Goal: Navigation & Orientation: Find specific page/section

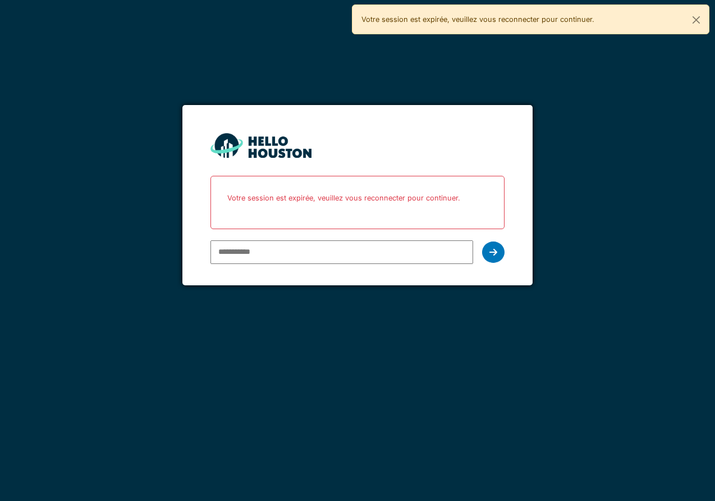
click at [252, 248] on input "email" at bounding box center [341, 252] width 263 height 24
click at [135, 248] on div "You don't seem to have an account yet. Please follow the link given by your com…" at bounding box center [357, 250] width 715 height 501
click at [267, 247] on input "email" at bounding box center [341, 252] width 263 height 24
type input "**********"
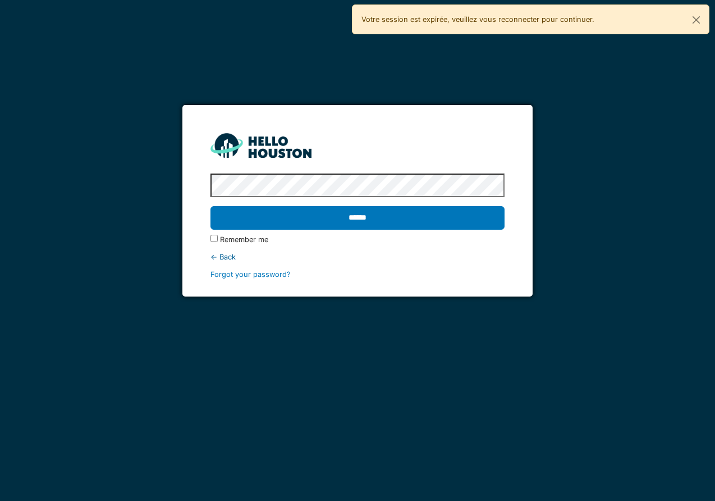
click at [210, 206] on input "******" at bounding box center [357, 218] width 294 height 24
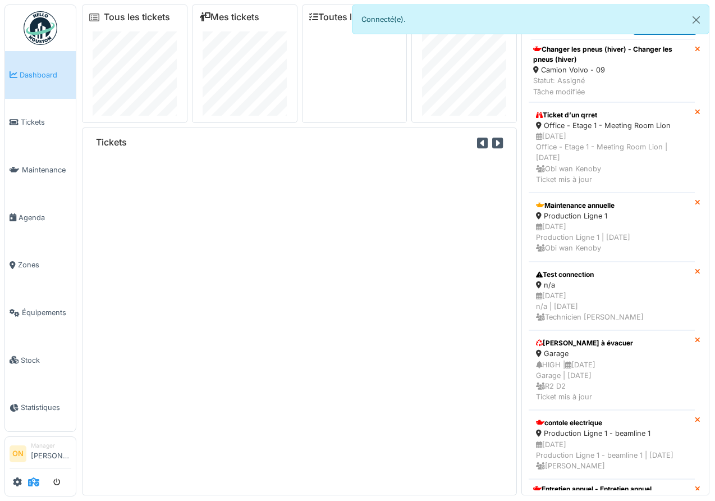
click at [38, 479] on icon at bounding box center [33, 481] width 11 height 9
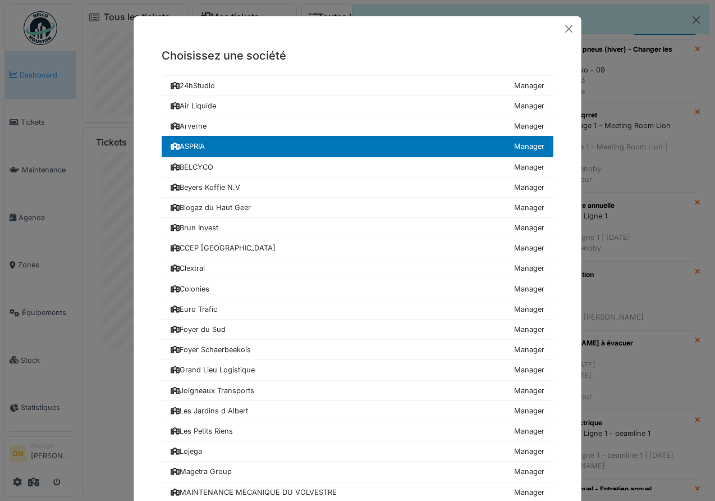
click at [48, 369] on div "Choisissez une société 24hStudio Manager Air Liquide Manager [GEOGRAPHIC_DATA] …" at bounding box center [357, 250] width 715 height 501
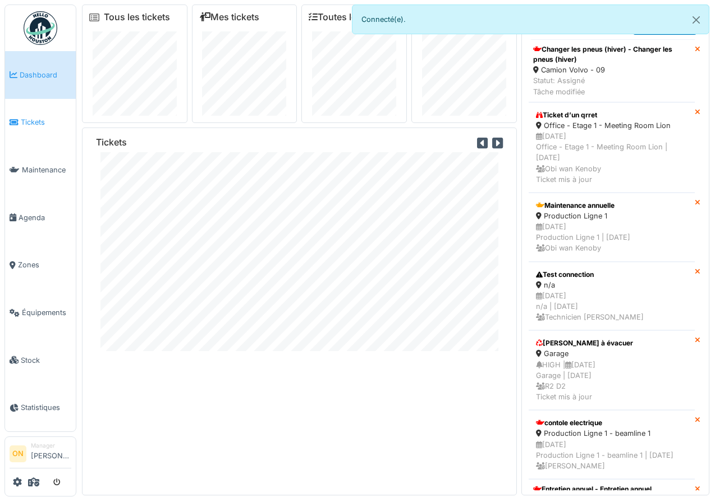
click at [20, 130] on link "Tickets" at bounding box center [40, 123] width 71 height 48
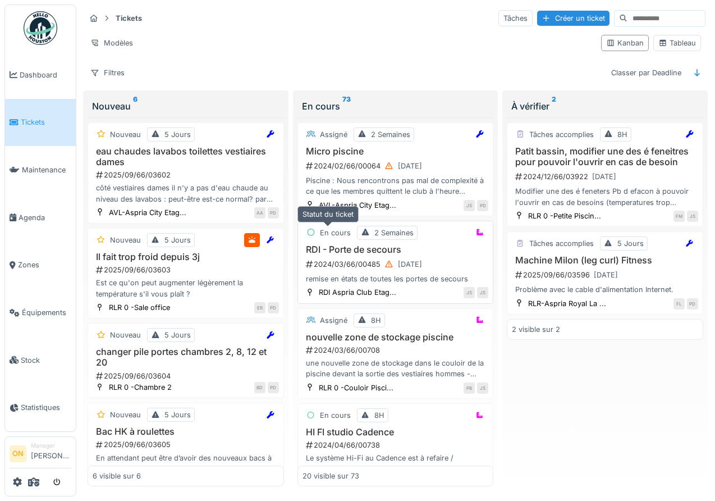
click at [326, 238] on div "En cours" at bounding box center [329, 233] width 52 height 14
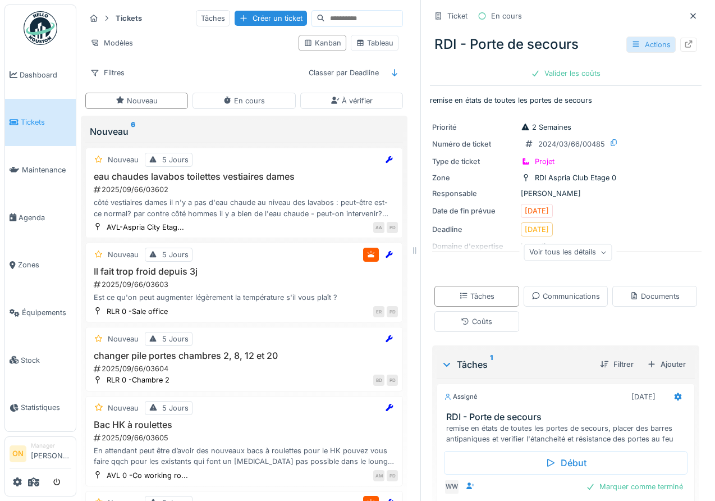
click at [653, 41] on div "Actions" at bounding box center [650, 44] width 49 height 16
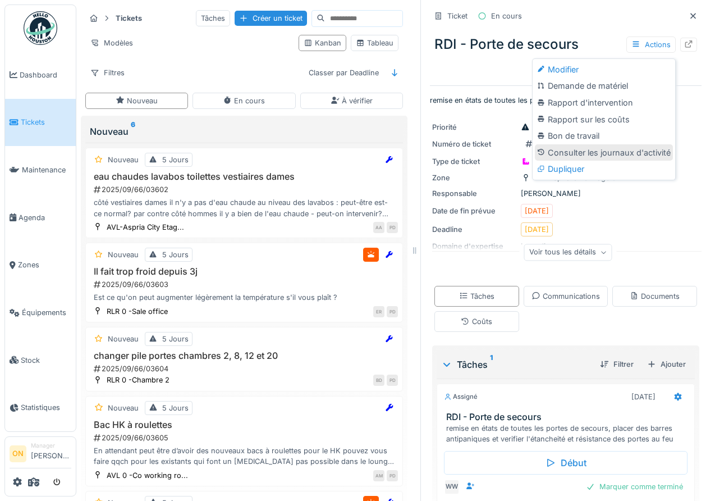
click at [577, 152] on div "Consulter les journaux d'activité" at bounding box center [604, 152] width 138 height 17
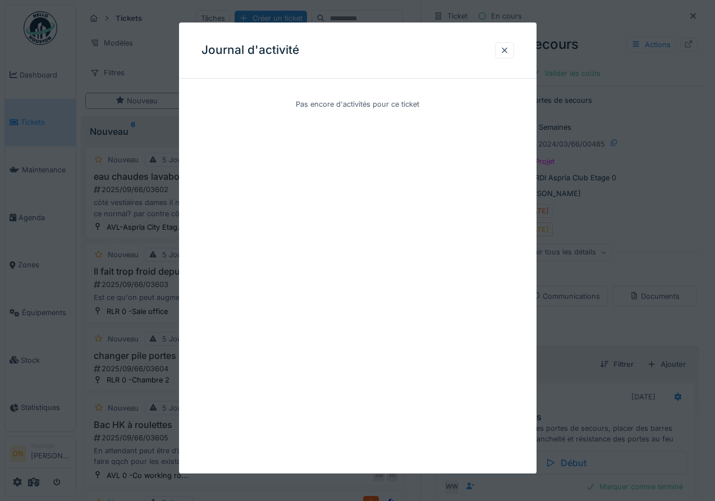
click at [607, 135] on div at bounding box center [357, 250] width 715 height 501
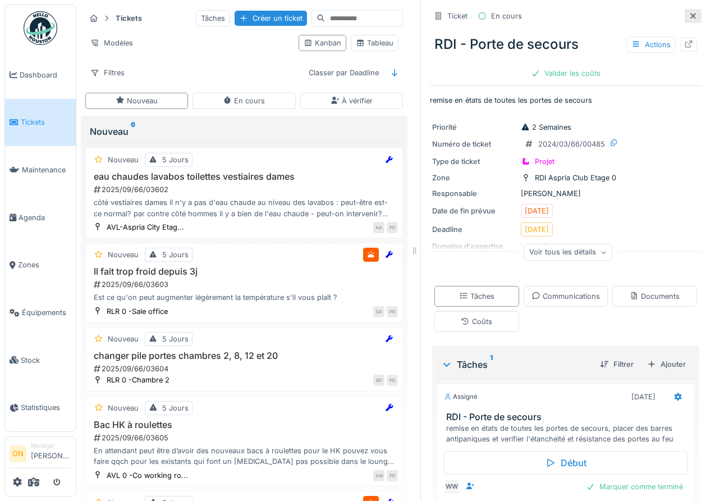
click at [692, 16] on icon at bounding box center [693, 15] width 9 height 7
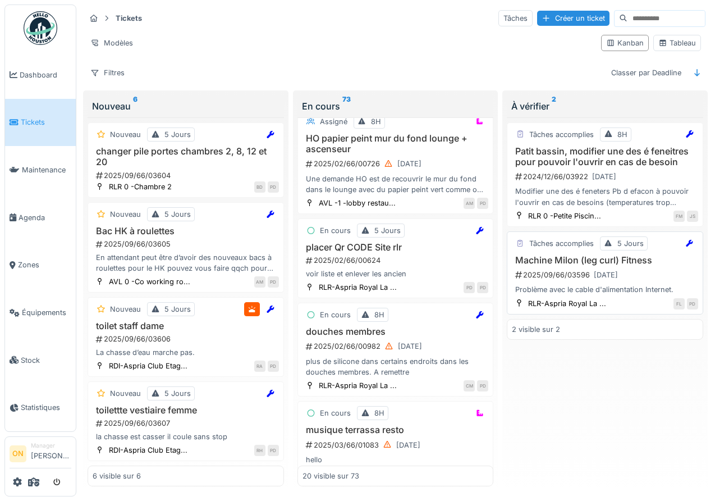
scroll to position [1307, 0]
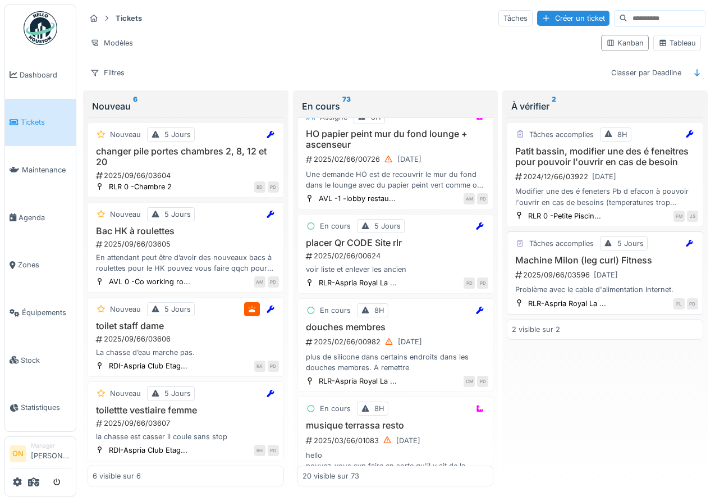
click at [541, 269] on div "2025/09/66/03596 25/09/2025" at bounding box center [606, 275] width 184 height 14
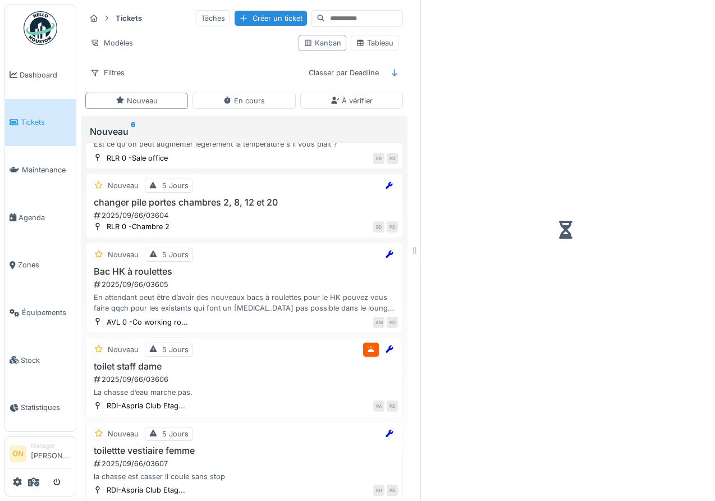
scroll to position [153, 0]
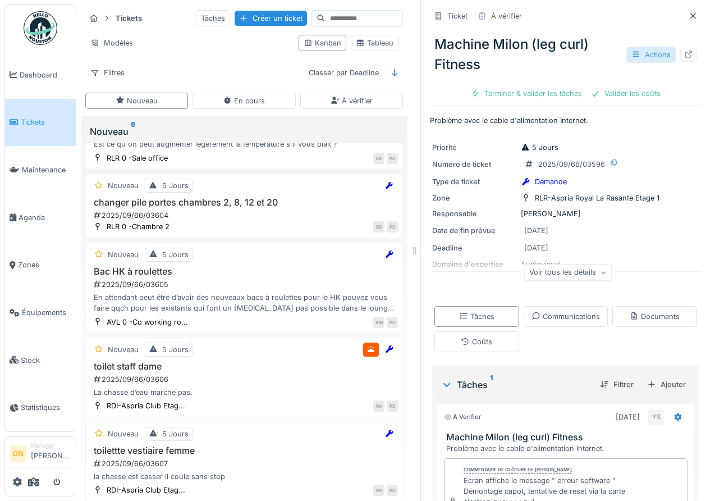
click at [649, 61] on div "Actions" at bounding box center [650, 55] width 49 height 16
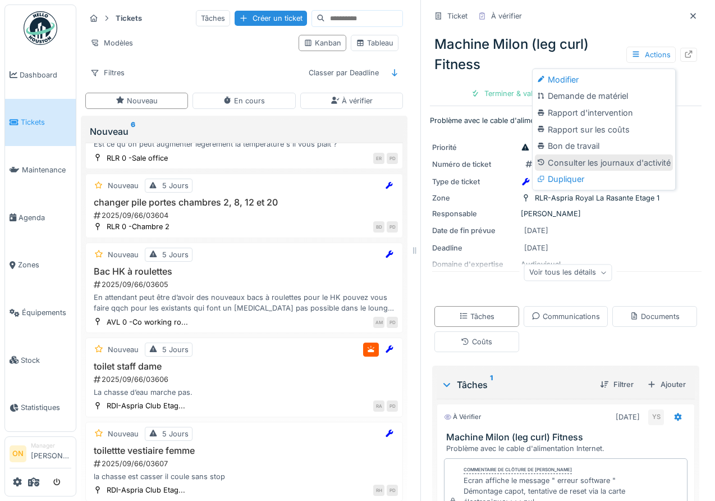
click at [602, 167] on div "Consulter les journaux d'activité" at bounding box center [604, 162] width 138 height 17
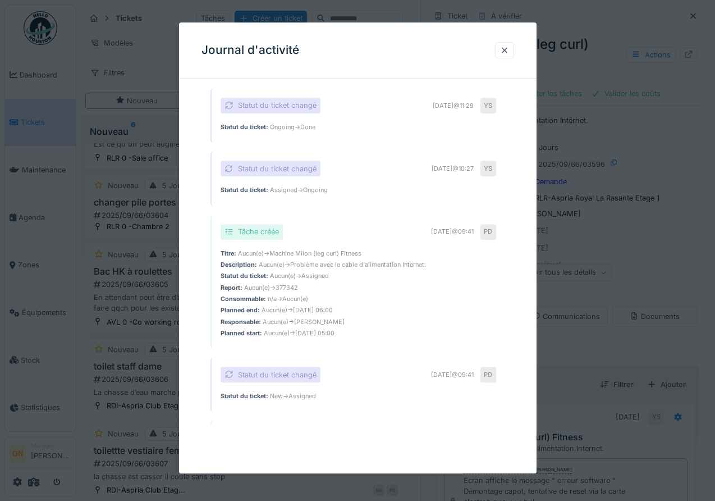
scroll to position [0, 0]
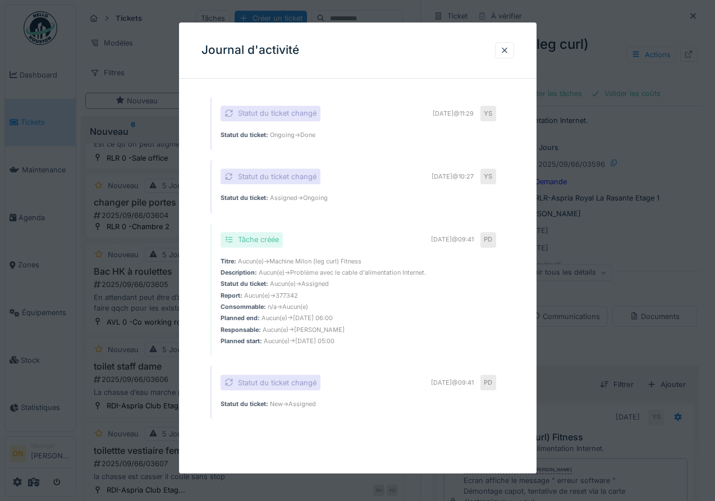
click at [654, 99] on div at bounding box center [357, 250] width 715 height 501
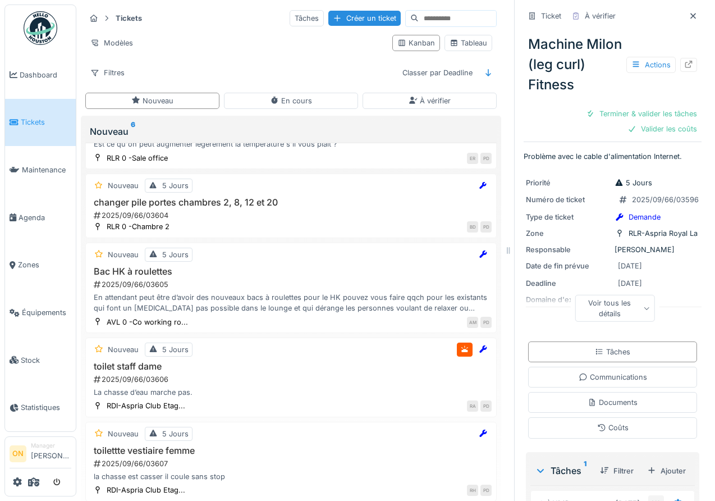
drag, startPoint x: 416, startPoint y: 246, endPoint x: 583, endPoint y: 236, distance: 166.4
click at [583, 236] on div "Tickets Tâches Créer un ticket Modèles Kanban Tableau Filtres Classer par Deadl…" at bounding box center [395, 250] width 639 height 501
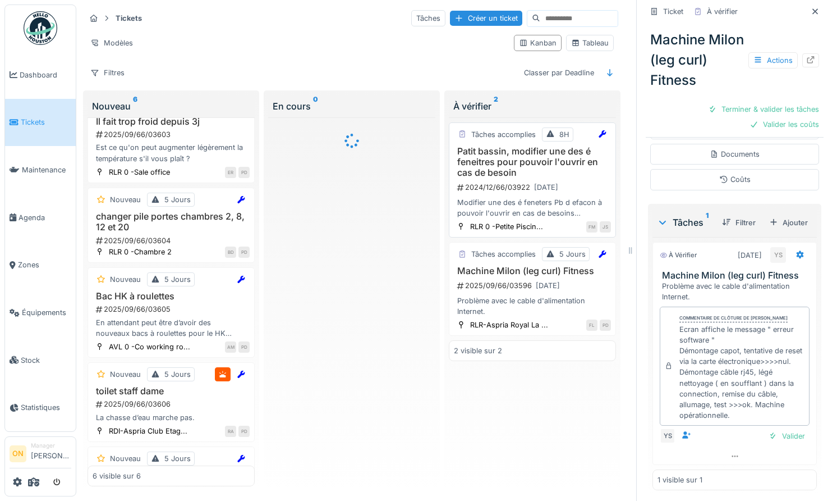
scroll to position [252, 0]
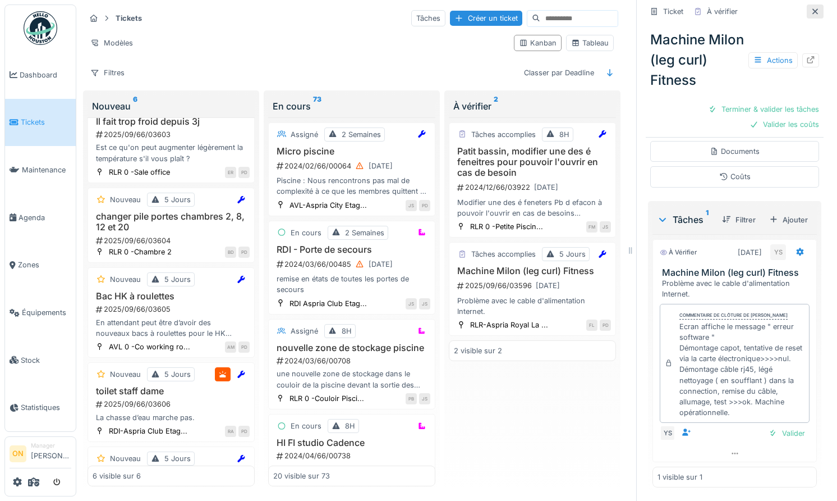
click at [714, 10] on icon at bounding box center [815, 11] width 9 height 7
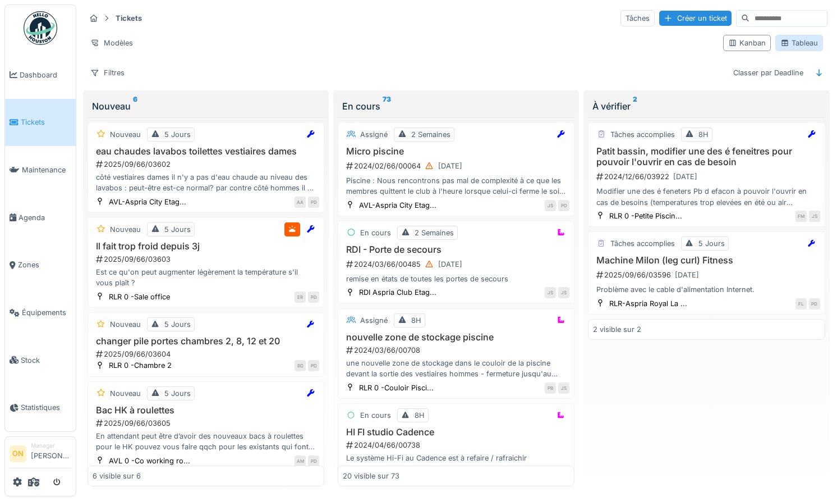
click at [714, 39] on div "Tableau" at bounding box center [800, 43] width 38 height 11
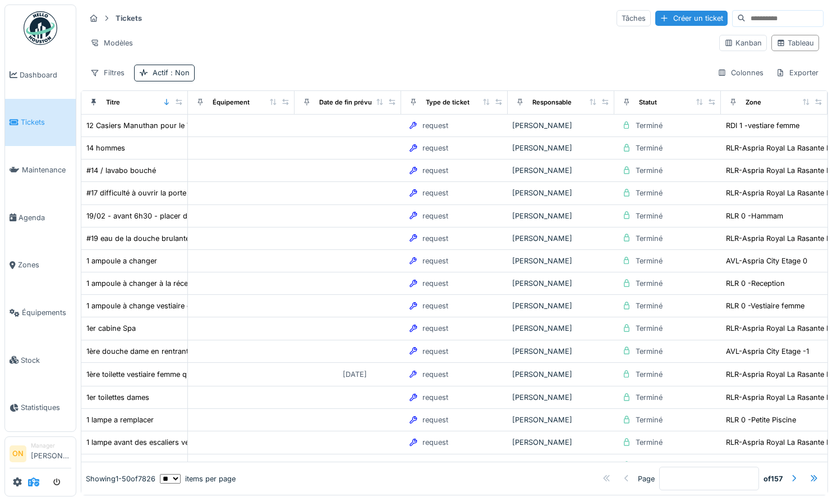
click at [29, 483] on icon at bounding box center [33, 481] width 11 height 9
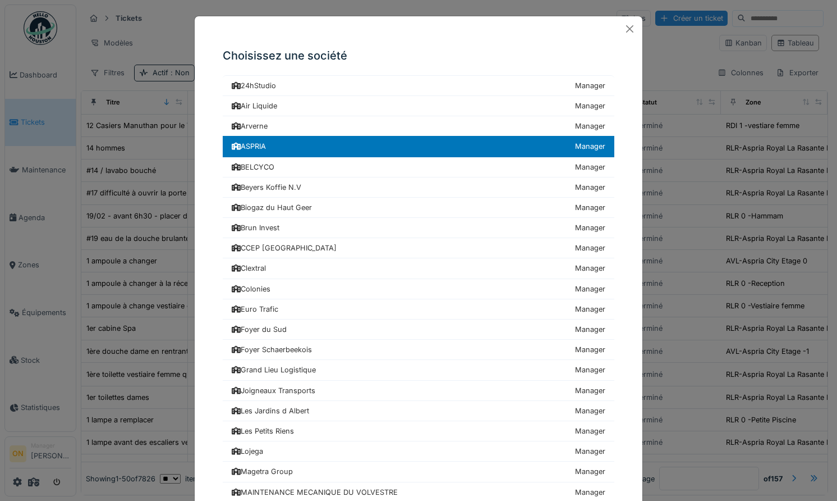
drag, startPoint x: 672, startPoint y: 136, endPoint x: 640, endPoint y: 131, distance: 31.8
click at [672, 136] on div "Choisissez une société 24hStudio Manager Air Liquide Manager [GEOGRAPHIC_DATA] …" at bounding box center [418, 250] width 837 height 501
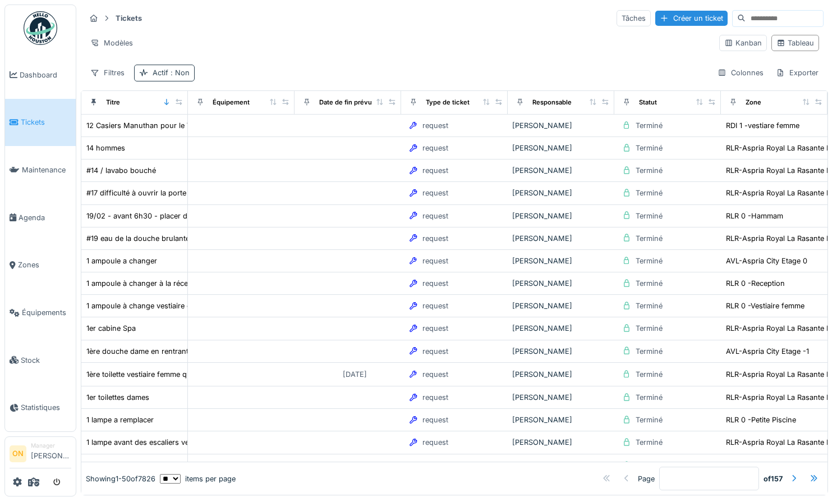
click at [168, 71] on span ": Non" at bounding box center [178, 72] width 21 height 8
click at [159, 126] on div "Actif" at bounding box center [163, 123] width 20 height 13
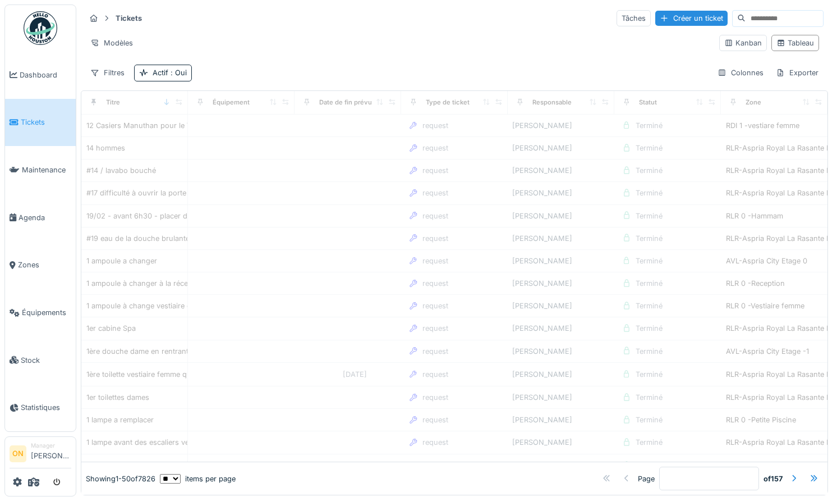
drag, startPoint x: 378, startPoint y: 33, endPoint x: 354, endPoint y: 44, distance: 27.1
click at [378, 33] on div "Modèles Kanban Tableau" at bounding box center [454, 42] width 739 height 25
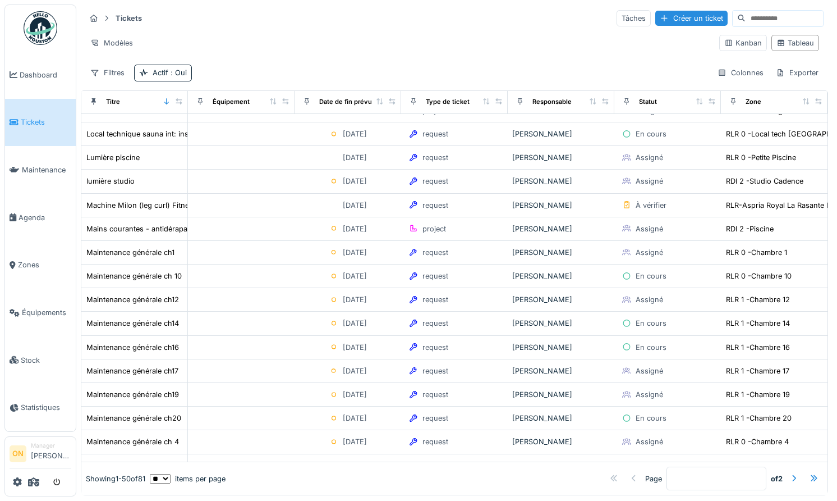
scroll to position [824, 0]
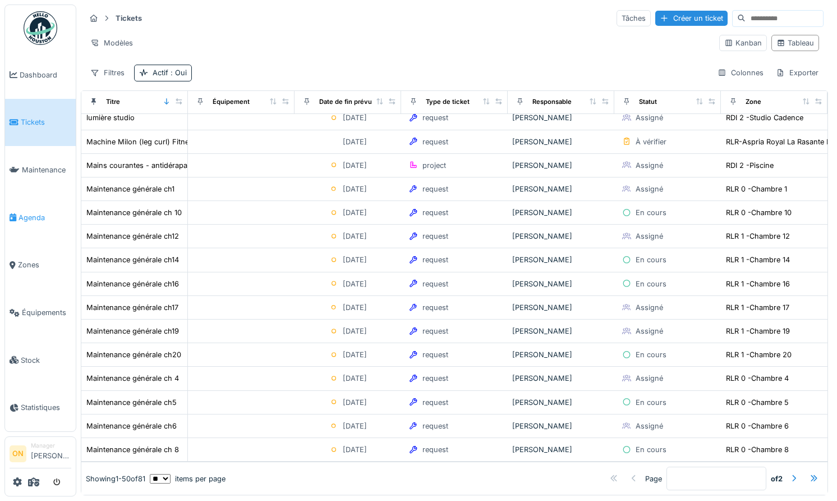
click at [25, 212] on span "Agenda" at bounding box center [45, 217] width 53 height 11
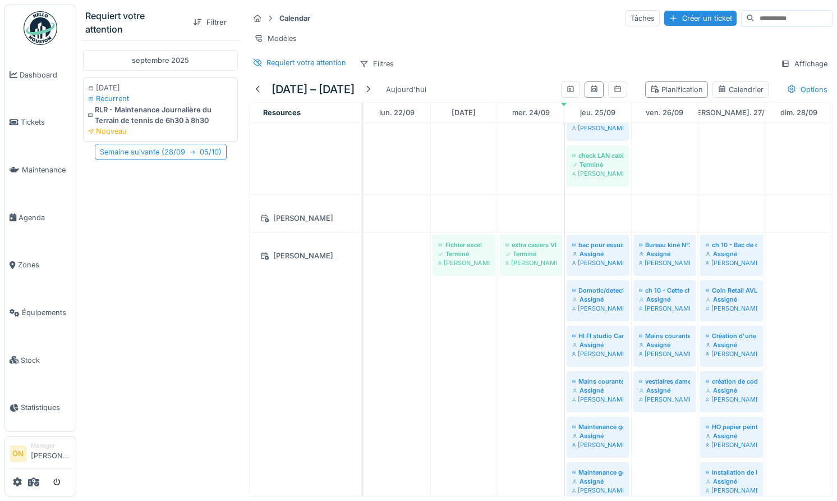
scroll to position [146, 0]
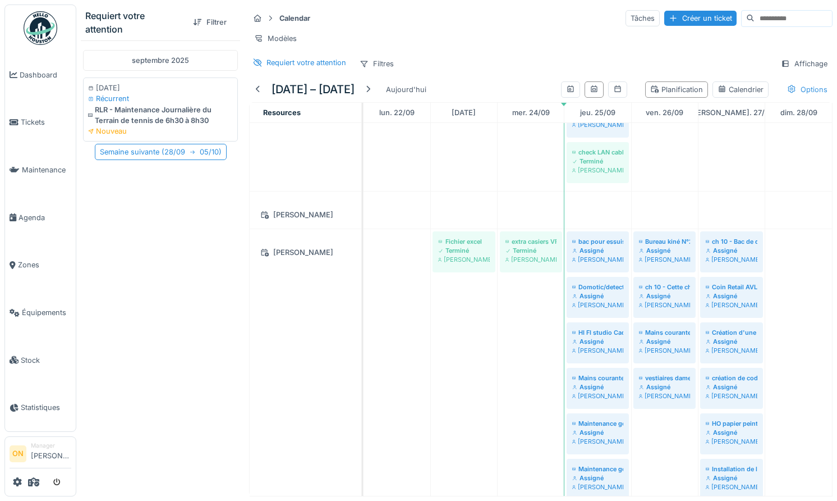
click at [803, 90] on div "Options" at bounding box center [807, 89] width 51 height 16
click at [728, 149] on div "Afficher les tickets récurrents" at bounding box center [764, 148] width 123 height 13
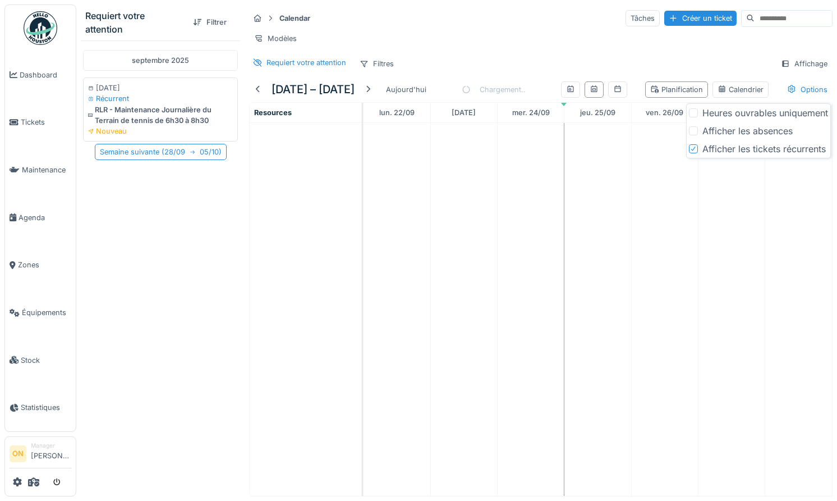
scroll to position [0, 0]
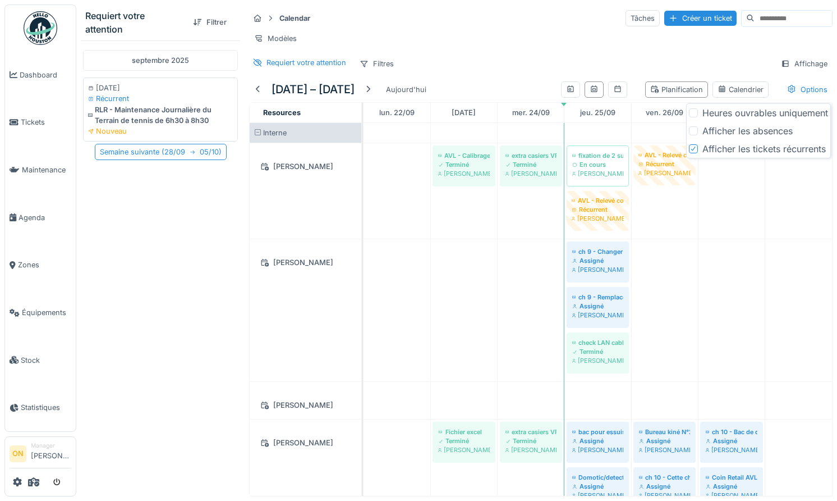
click at [533, 53] on div "Calendar Tâches Créer un ticket Modèles Requiert votre attention Filtres Affich…" at bounding box center [541, 40] width 593 height 72
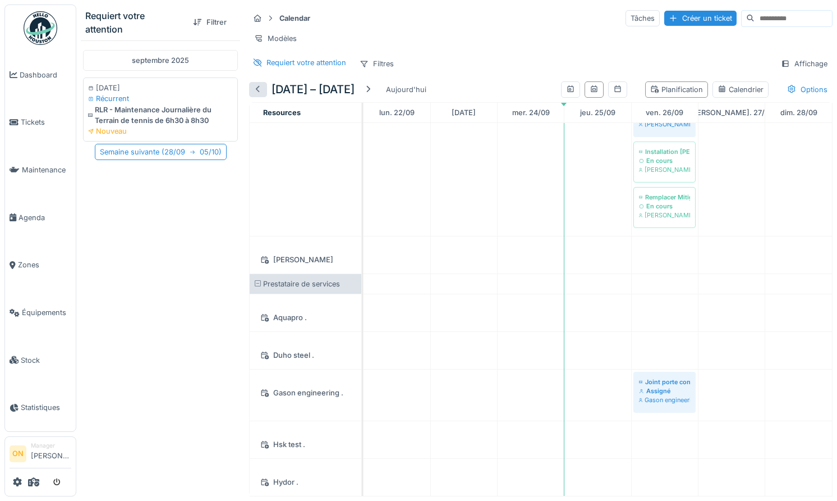
click at [257, 85] on div at bounding box center [258, 89] width 9 height 11
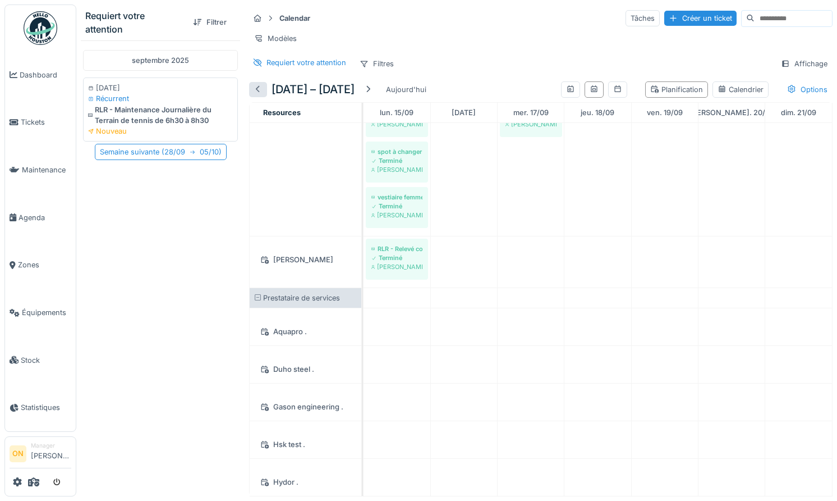
click at [258, 92] on div at bounding box center [258, 89] width 9 height 11
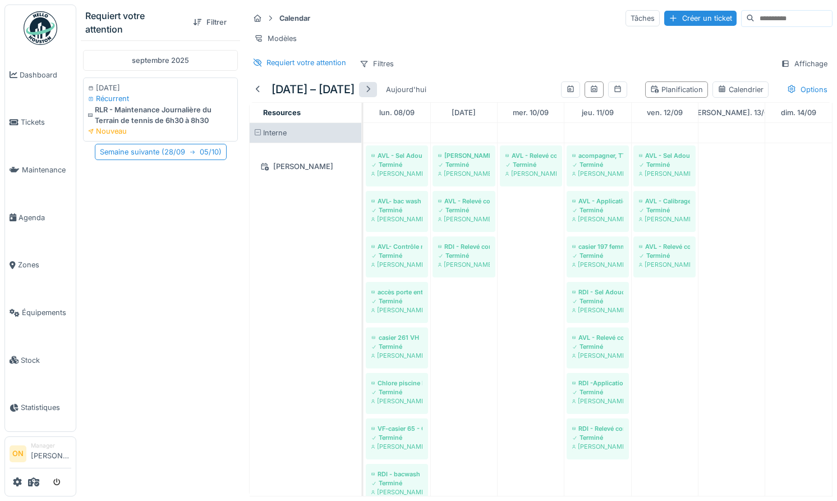
click at [373, 88] on div at bounding box center [368, 89] width 9 height 11
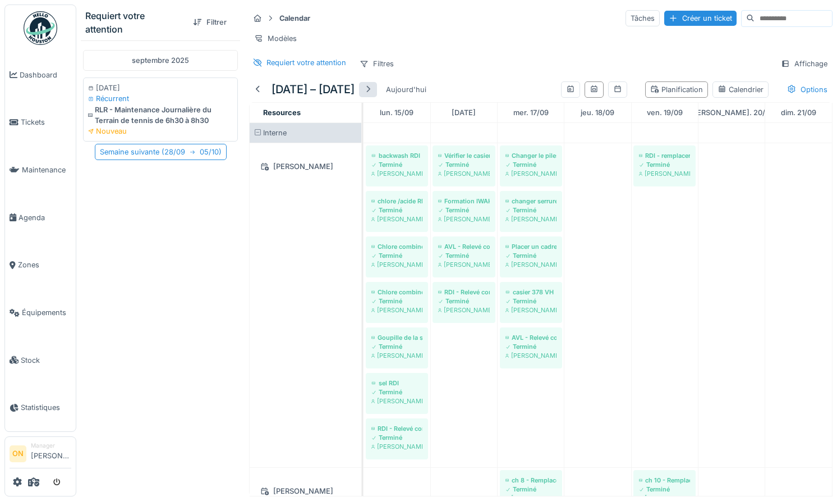
click at [376, 88] on div at bounding box center [368, 89] width 18 height 15
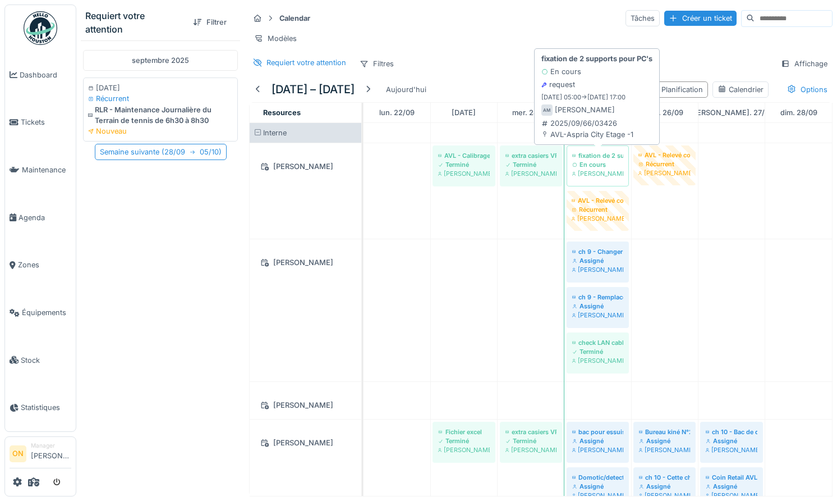
click at [592, 164] on div "En cours" at bounding box center [597, 164] width 51 height 9
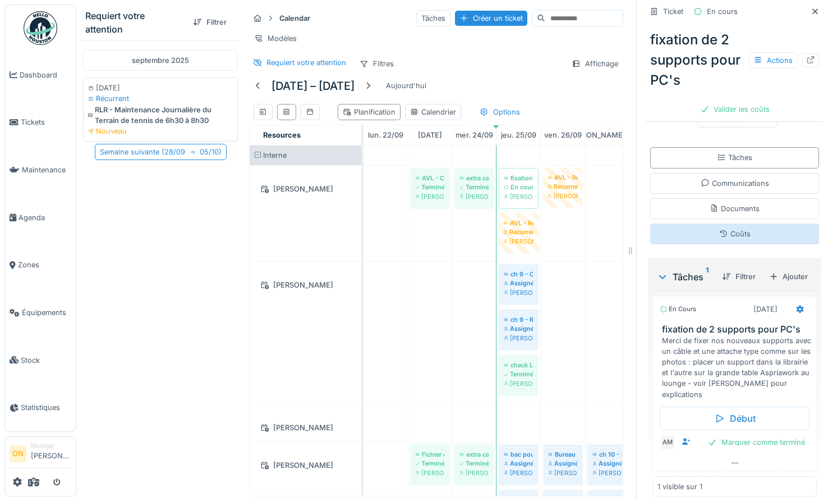
click at [735, 236] on div "Coûts" at bounding box center [735, 233] width 31 height 11
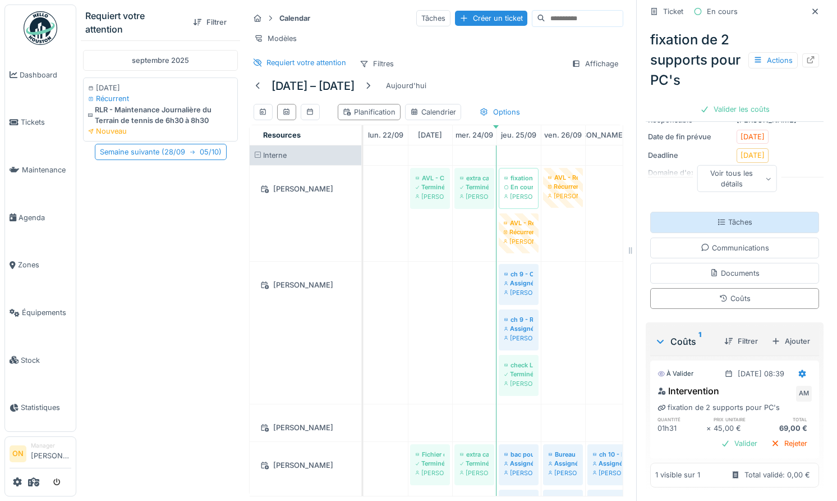
click at [716, 224] on div "Tâches" at bounding box center [734, 222] width 169 height 21
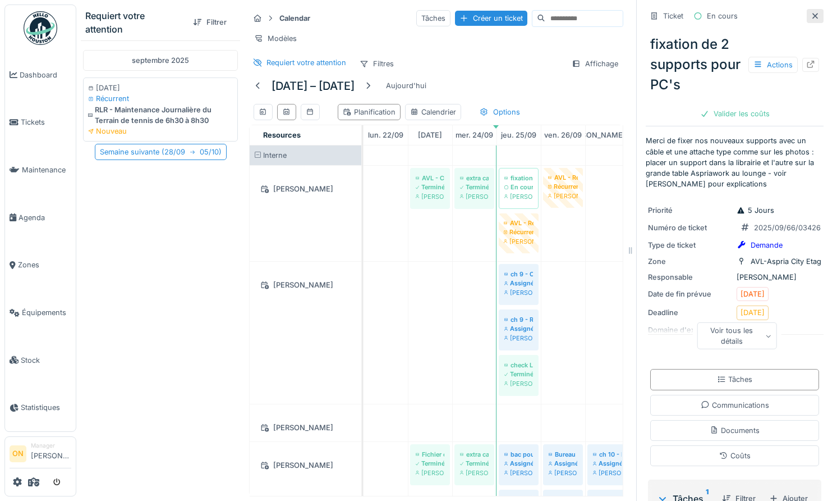
click at [811, 17] on icon at bounding box center [815, 15] width 9 height 7
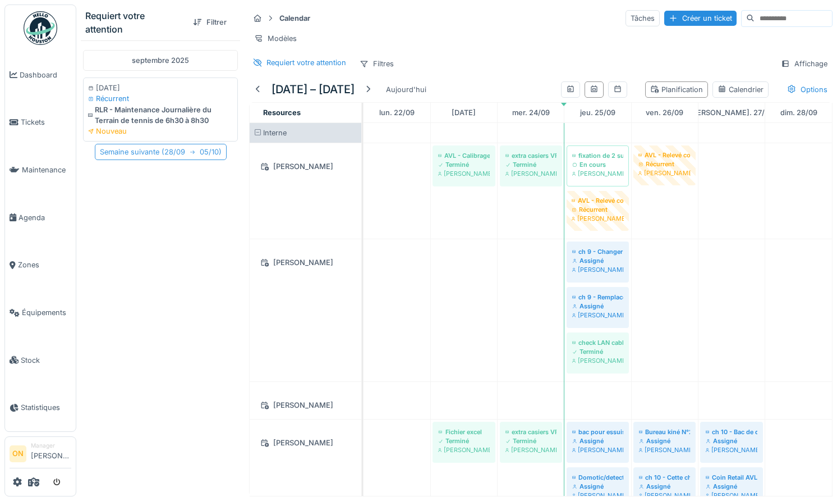
click at [143, 155] on div "Semaine suivante ( 28/09 05/10 )" at bounding box center [161, 152] width 132 height 16
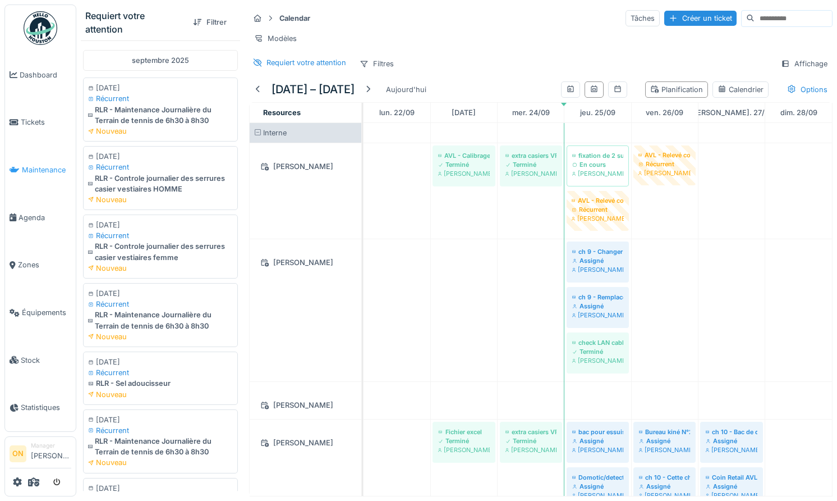
click at [45, 177] on link "Maintenance" at bounding box center [40, 170] width 71 height 48
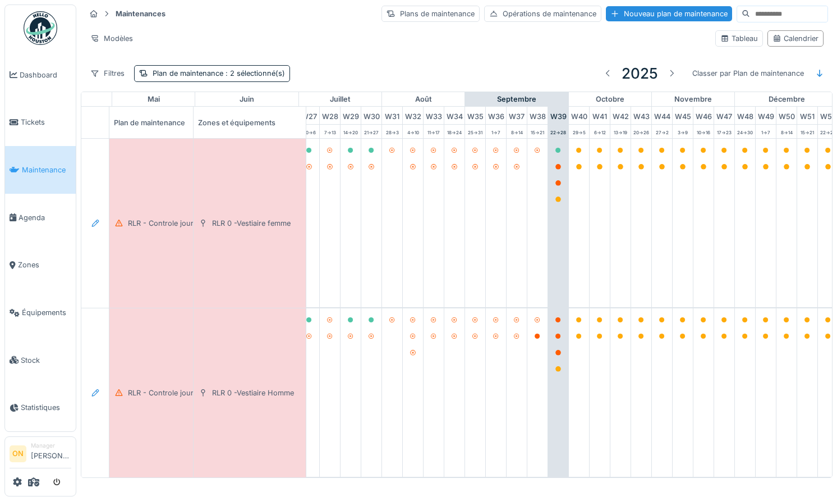
scroll to position [0, 583]
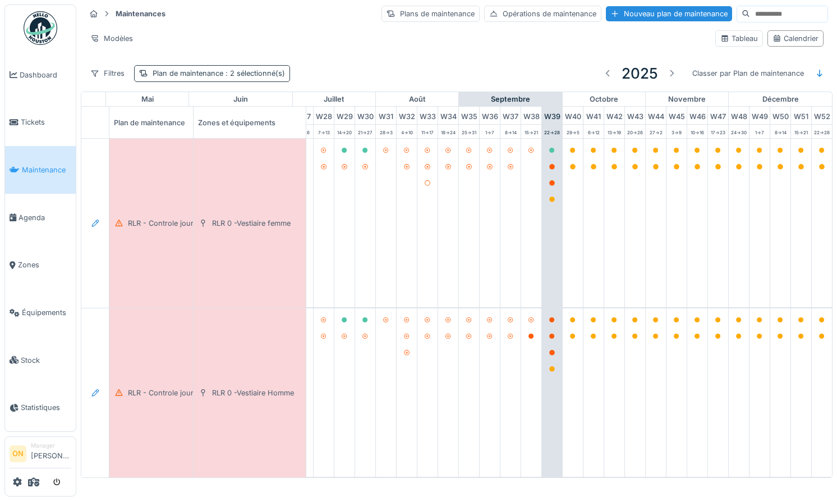
click at [273, 77] on span ": 2 sélectionné(s)" at bounding box center [254, 73] width 62 height 8
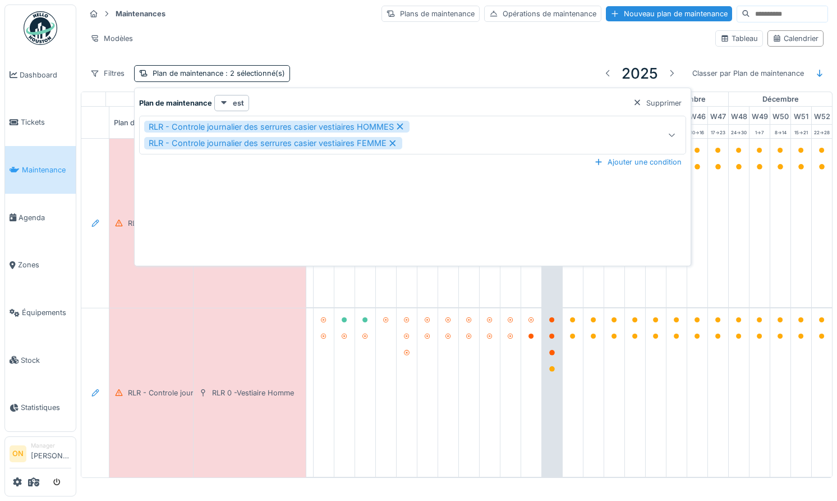
drag, startPoint x: 659, startPoint y: 103, endPoint x: 592, endPoint y: 97, distance: 67.1
click at [659, 103] on div "Supprimer" at bounding box center [658, 102] width 58 height 15
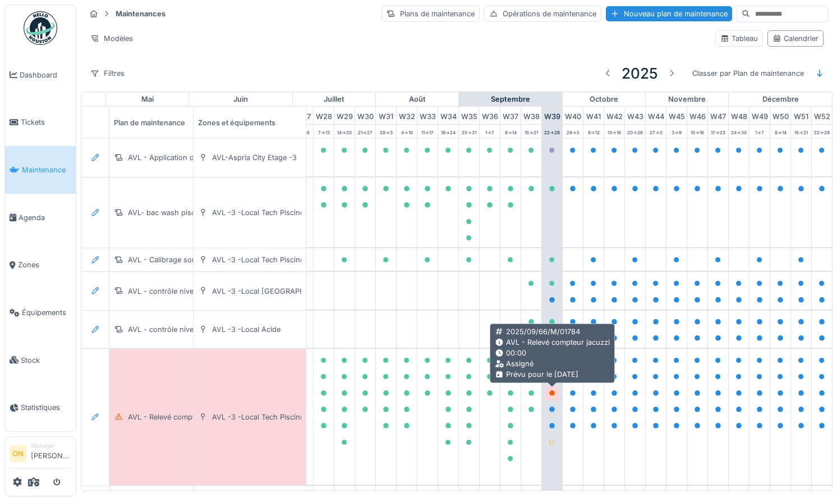
click at [552, 396] on div at bounding box center [552, 393] width 7 height 11
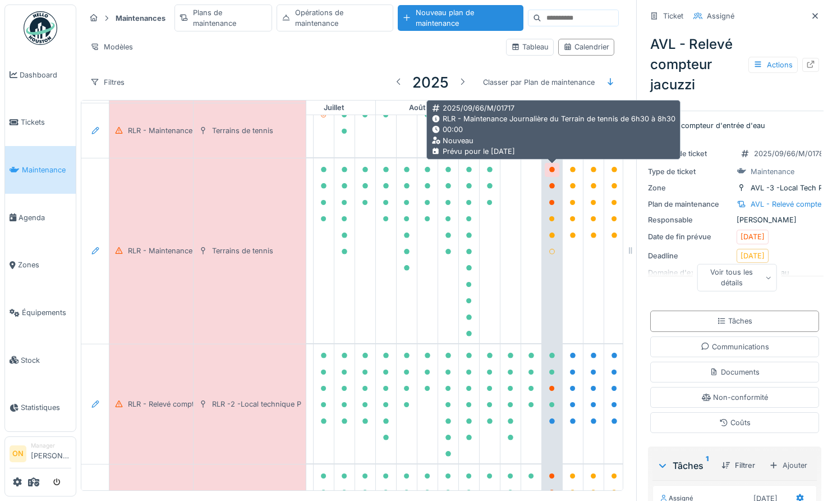
scroll to position [1389, 580]
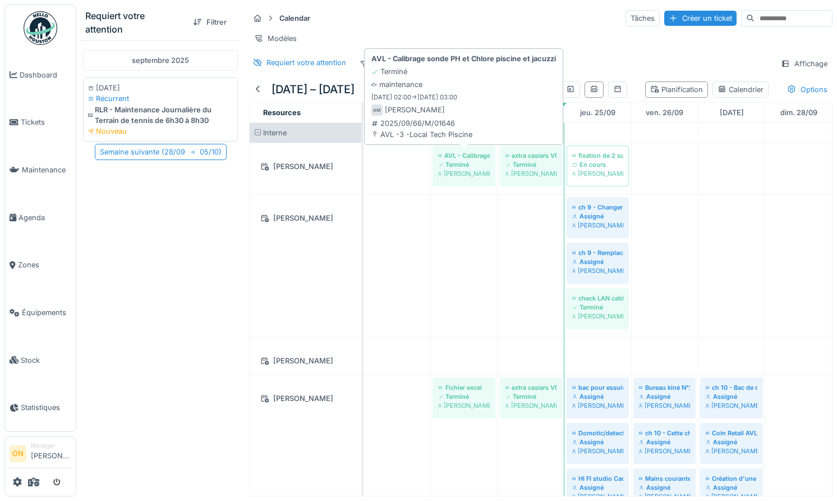
click at [461, 161] on div "Terminé" at bounding box center [464, 164] width 52 height 9
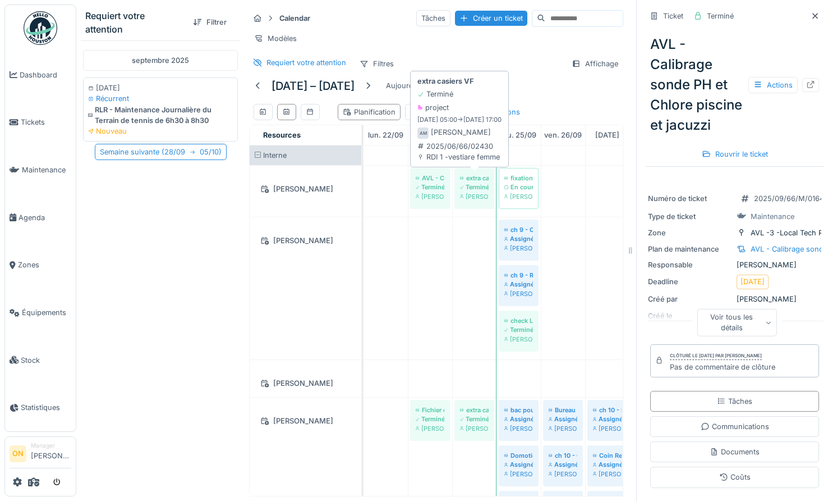
click at [469, 185] on div "Terminé" at bounding box center [474, 186] width 29 height 9
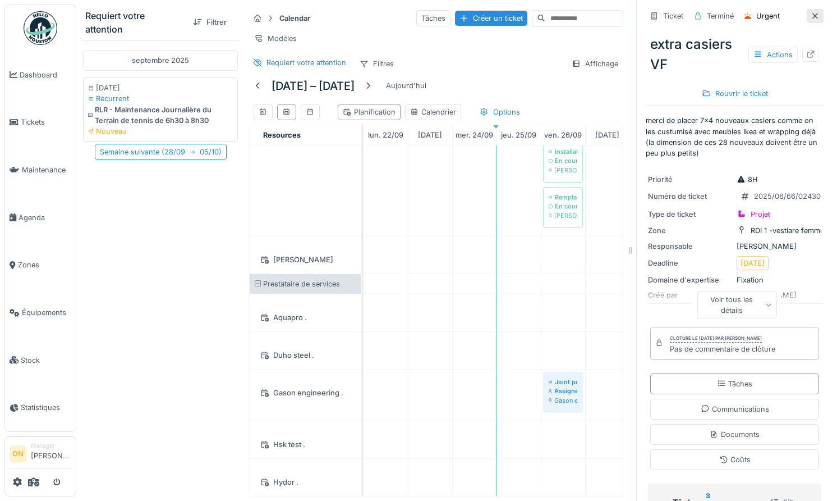
click at [817, 19] on icon at bounding box center [815, 15] width 9 height 7
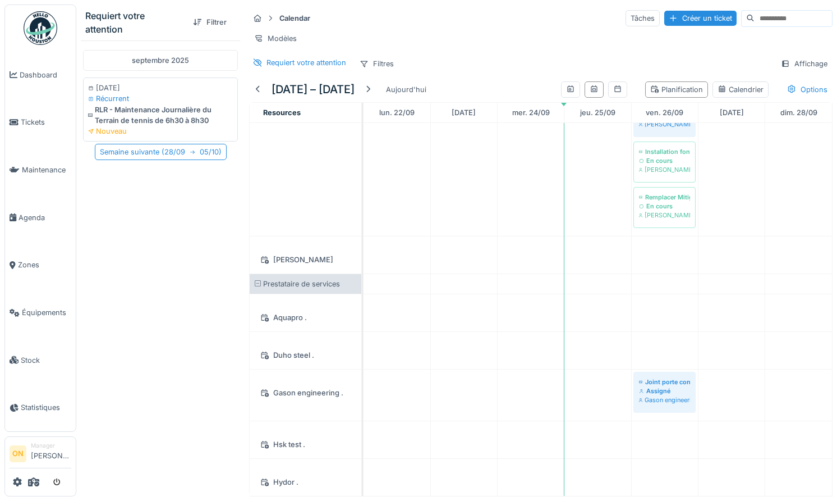
scroll to position [1612, 0]
click at [36, 480] on icon at bounding box center [33, 481] width 11 height 9
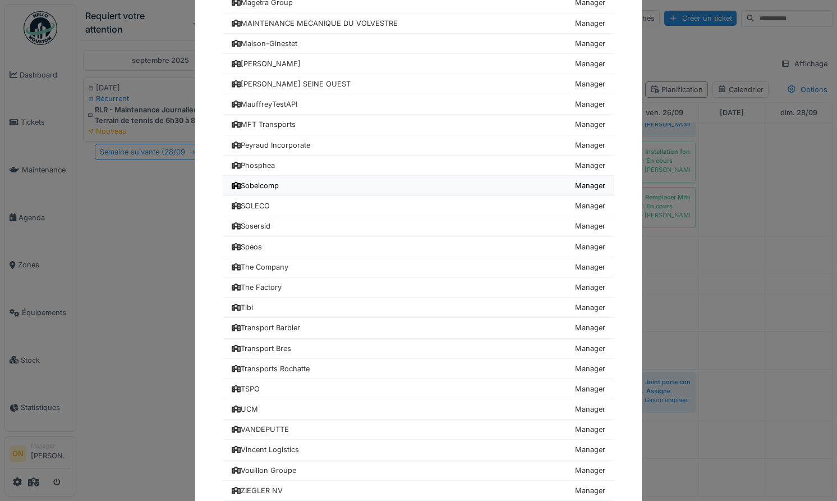
scroll to position [504, 0]
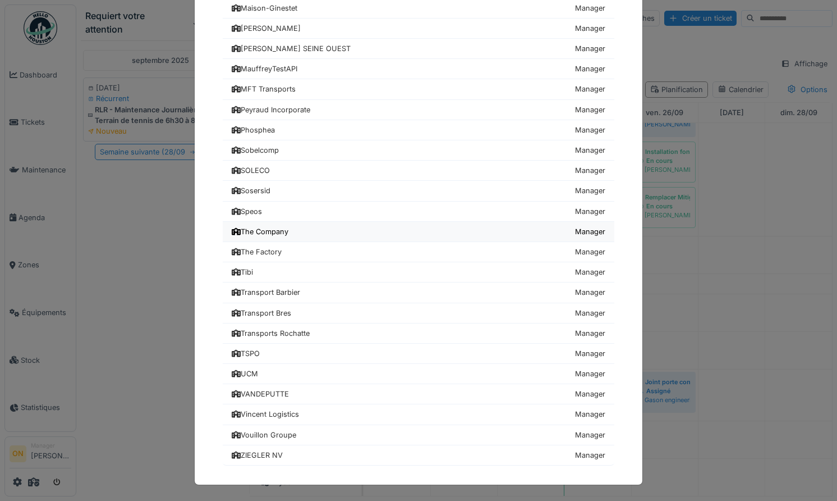
click at [277, 228] on div "The Company" at bounding box center [260, 231] width 57 height 11
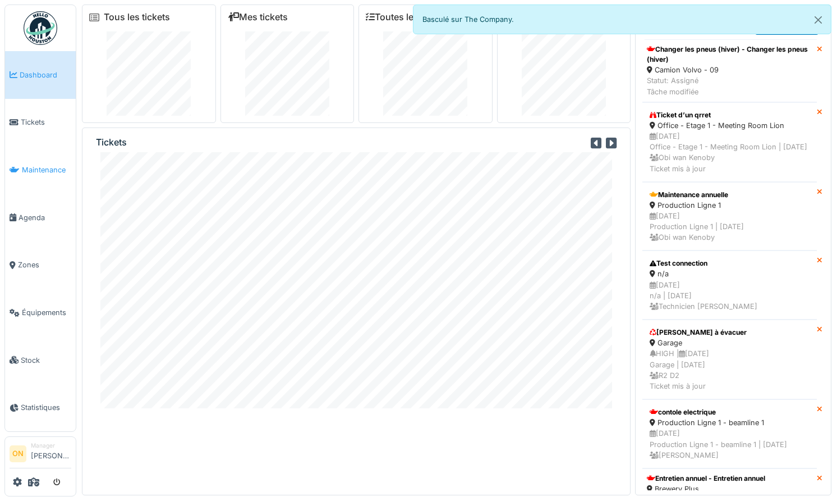
click at [38, 171] on span "Maintenance" at bounding box center [46, 169] width 49 height 11
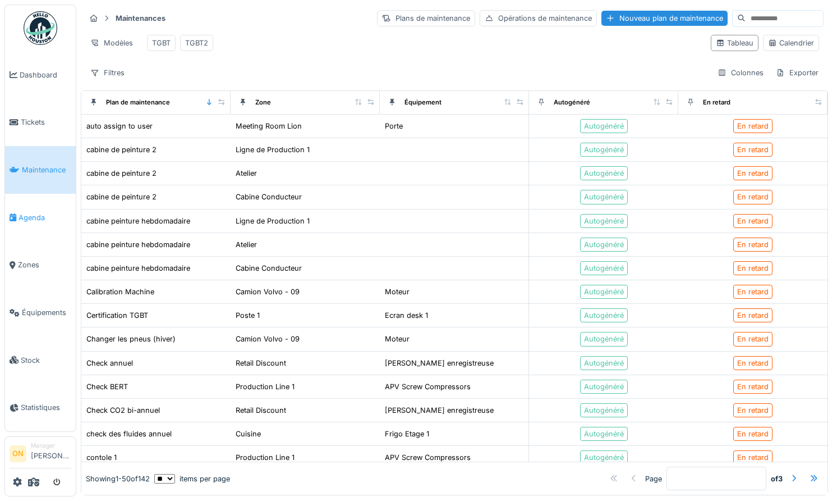
click at [31, 222] on link "Agenda" at bounding box center [40, 218] width 71 height 48
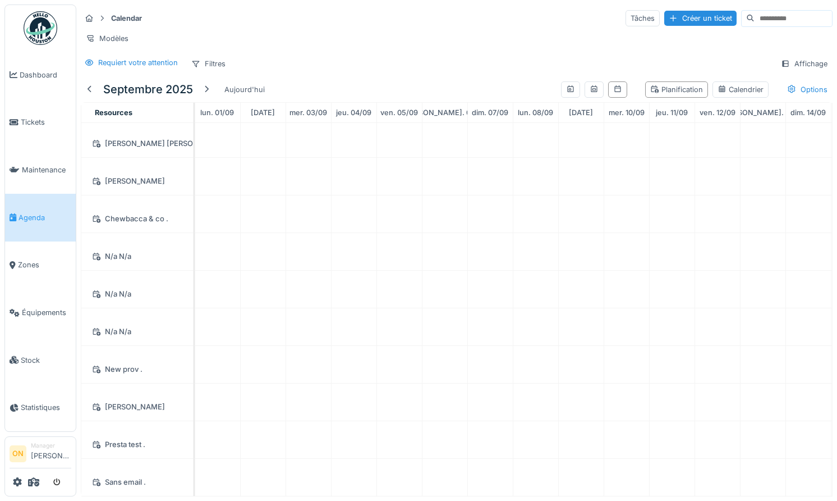
scroll to position [483, 0]
